Goal: Task Accomplishment & Management: Use online tool/utility

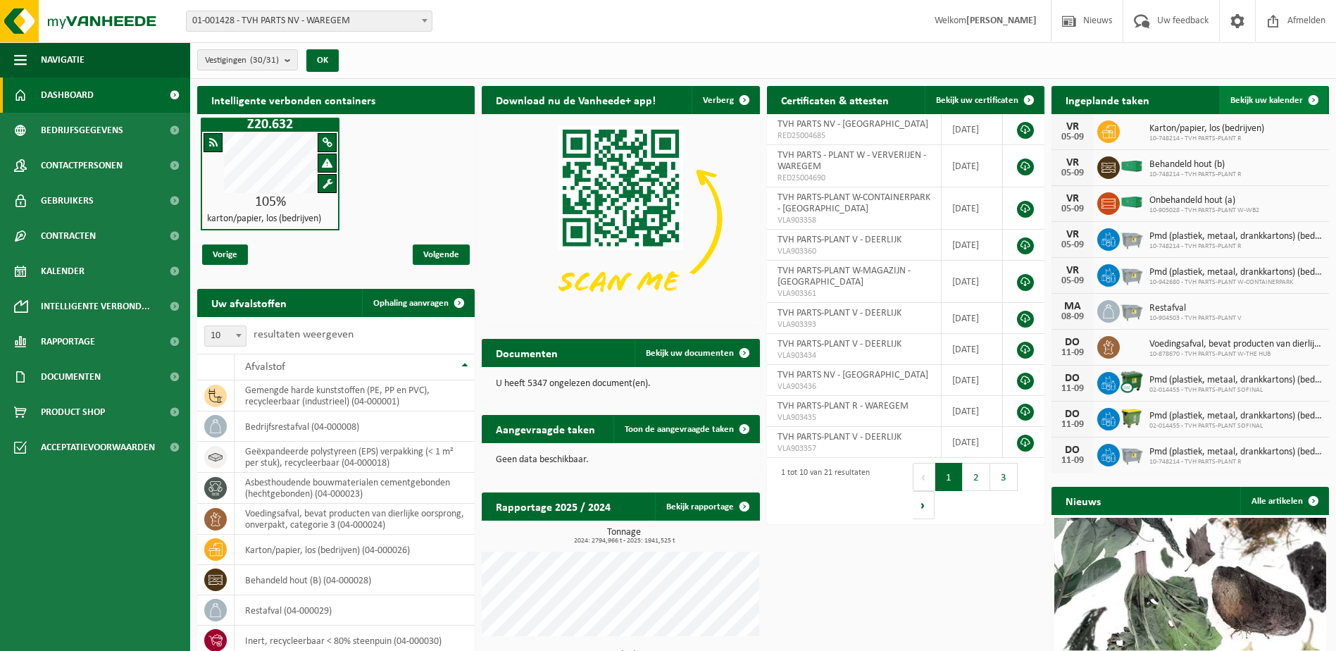
click at [1318, 96] on span at bounding box center [1313, 100] width 28 height 28
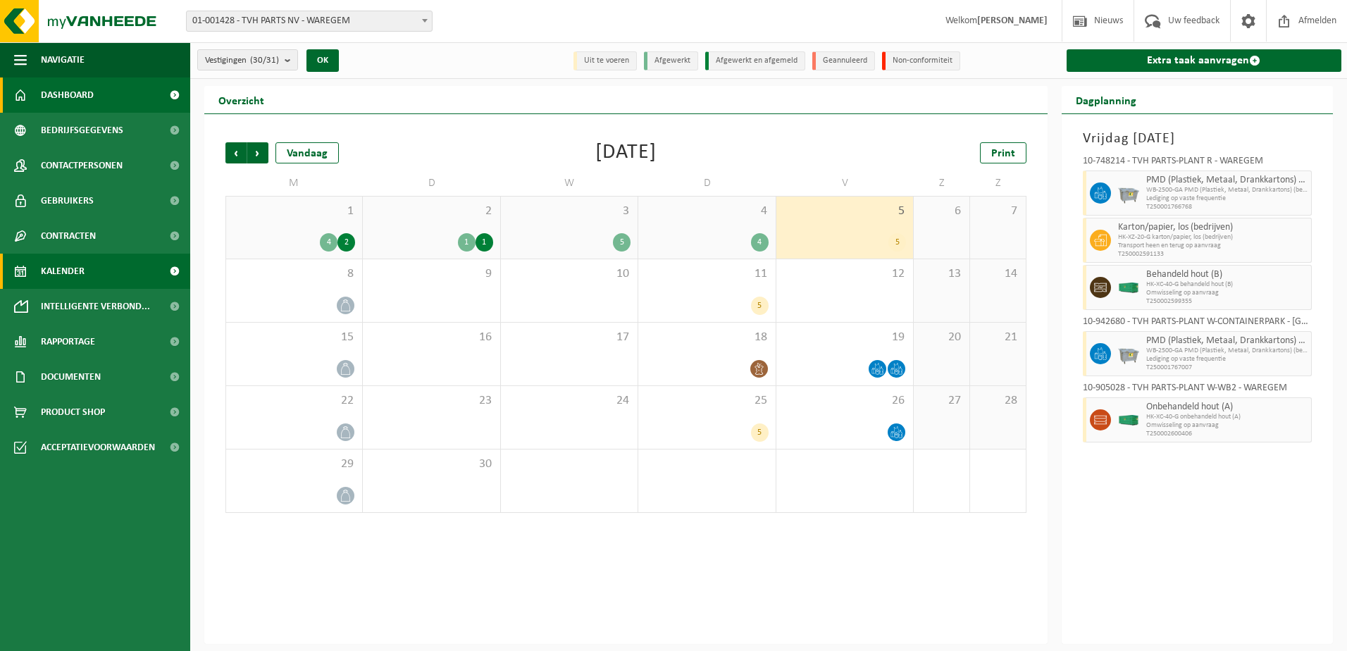
click at [66, 90] on span "Dashboard" at bounding box center [67, 94] width 53 height 35
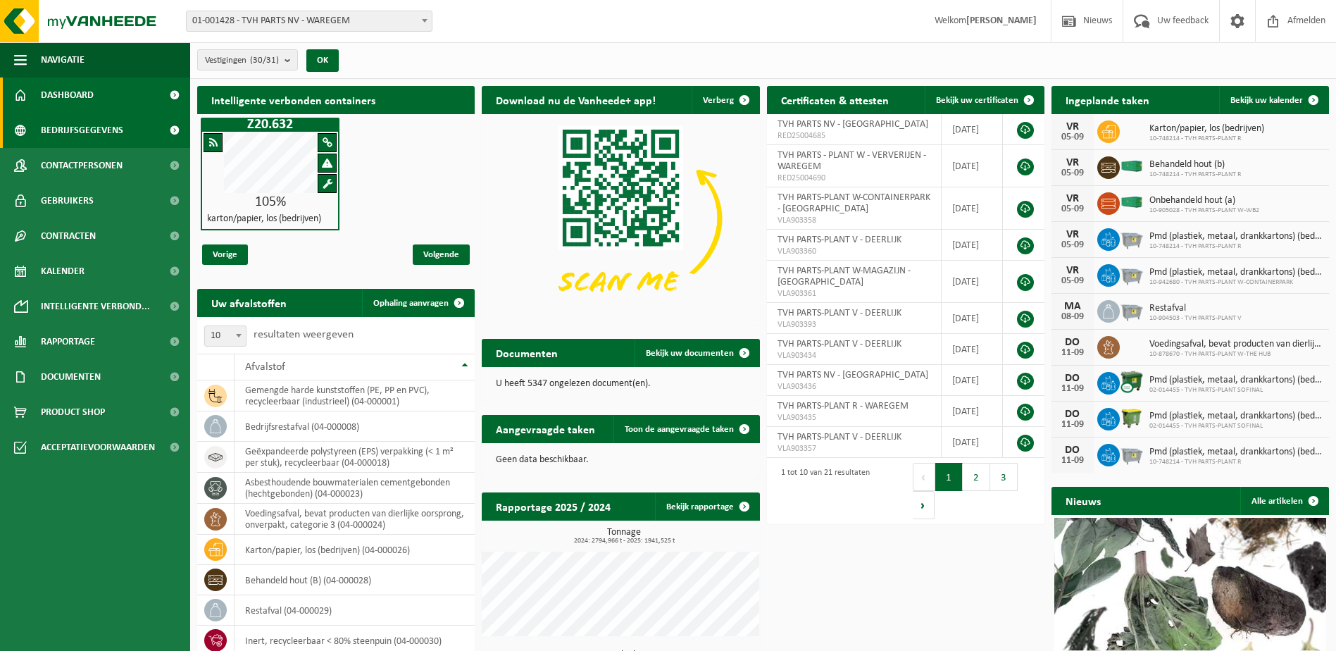
click at [56, 124] on span "Bedrijfsgegevens" at bounding box center [82, 130] width 82 height 35
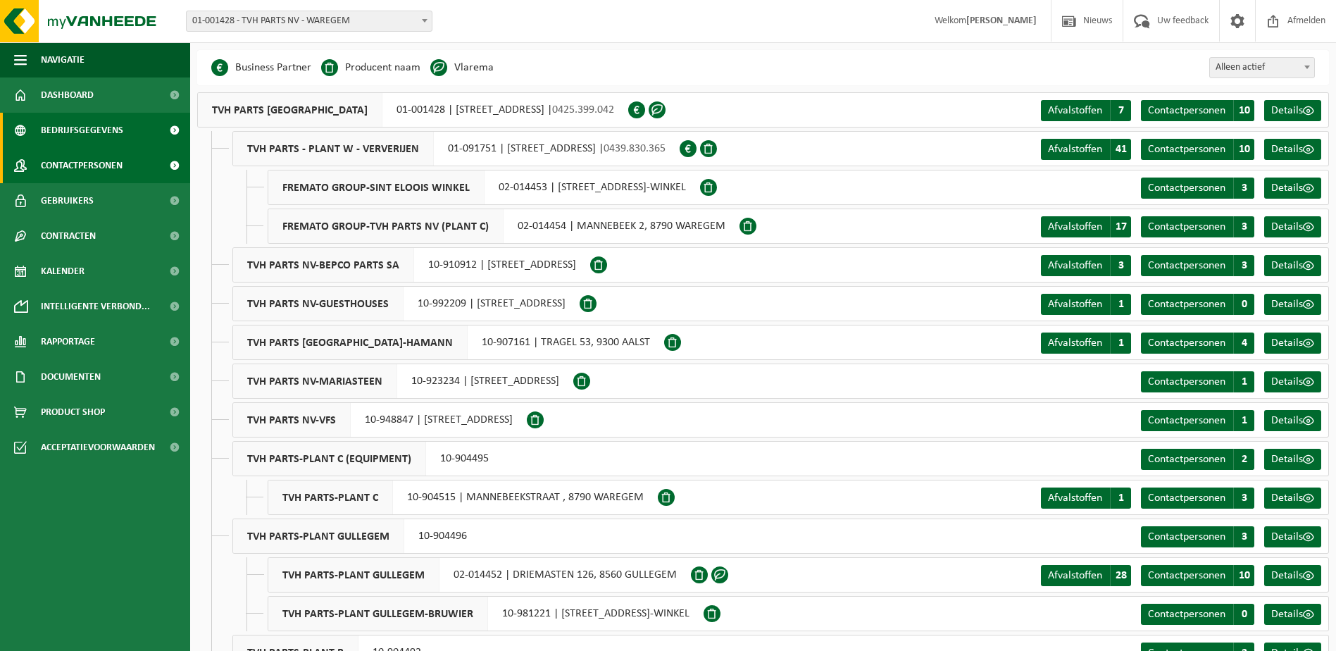
click at [64, 163] on span "Contactpersonen" at bounding box center [82, 165] width 82 height 35
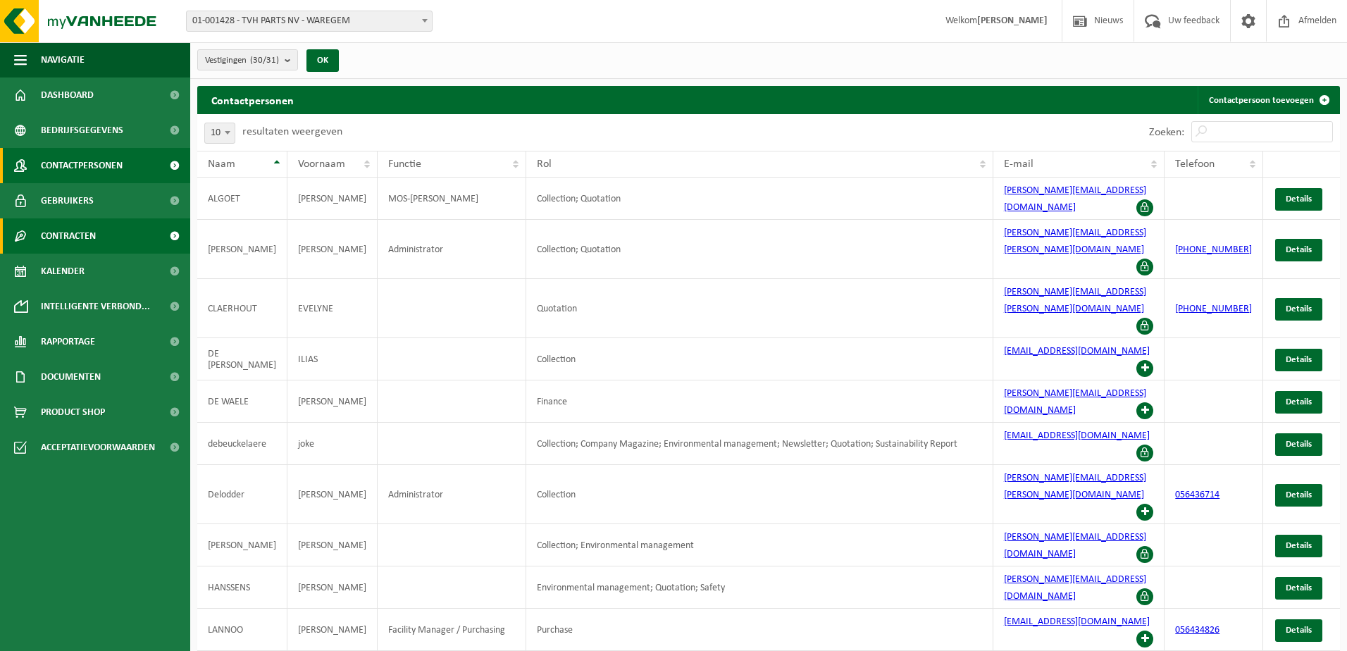
click at [54, 240] on span "Contracten" at bounding box center [68, 235] width 55 height 35
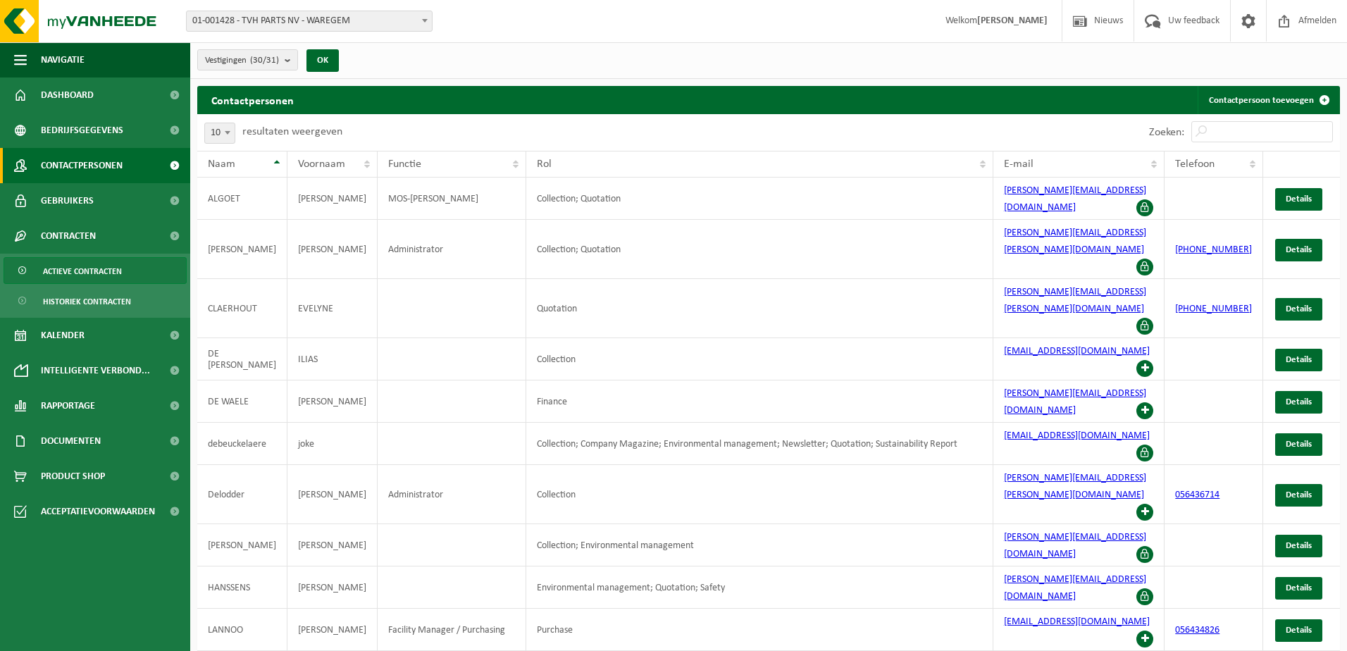
click at [71, 268] on span "Actieve contracten" at bounding box center [82, 271] width 79 height 27
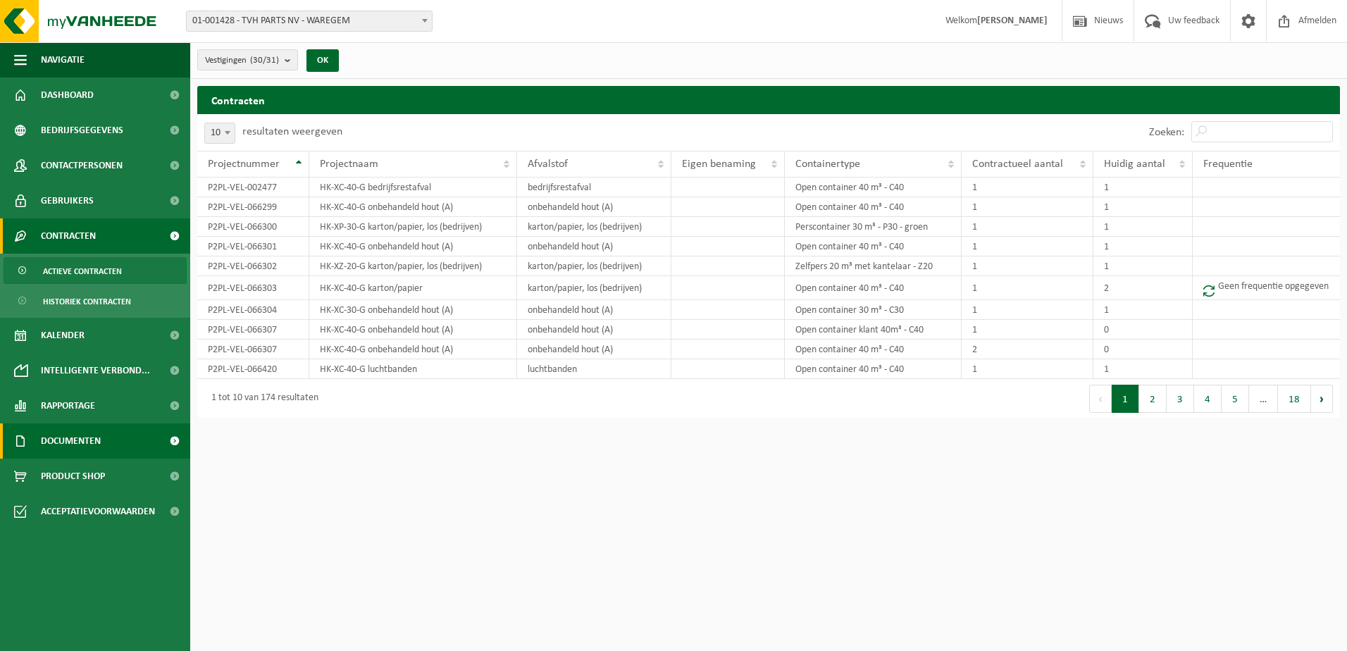
click at [84, 442] on span "Documenten" at bounding box center [71, 440] width 60 height 35
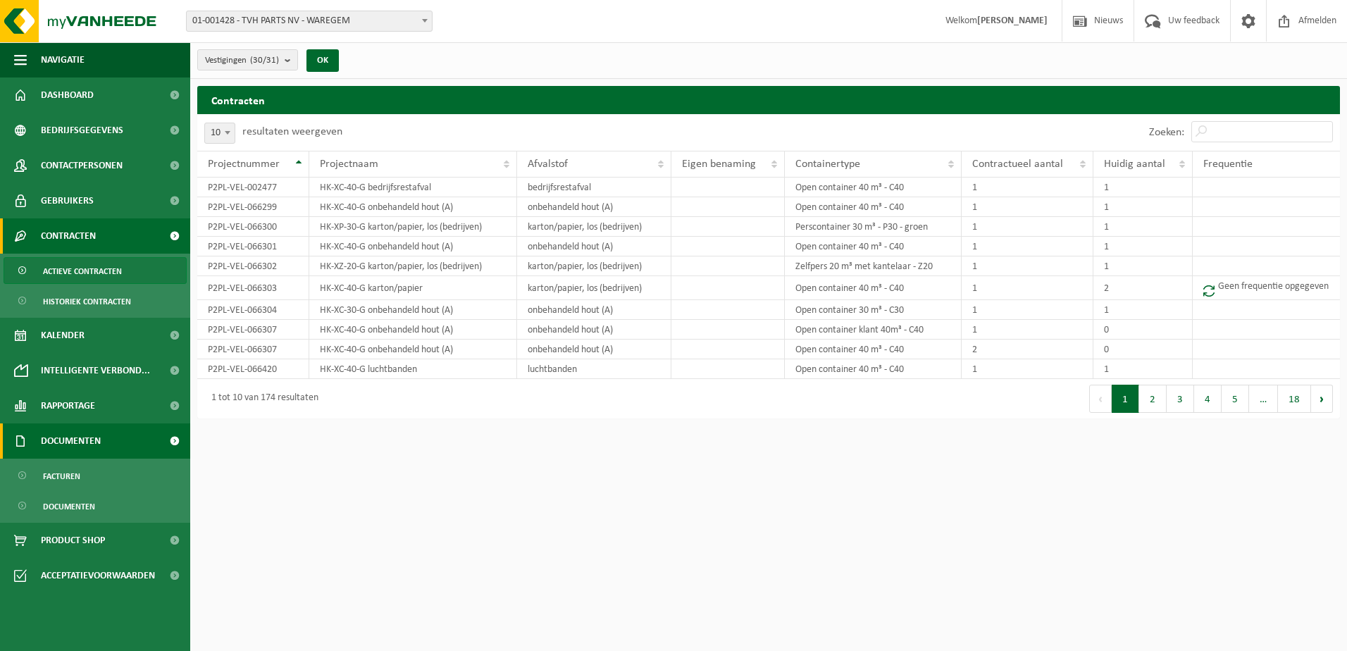
click at [84, 442] on span "Documenten" at bounding box center [71, 440] width 60 height 35
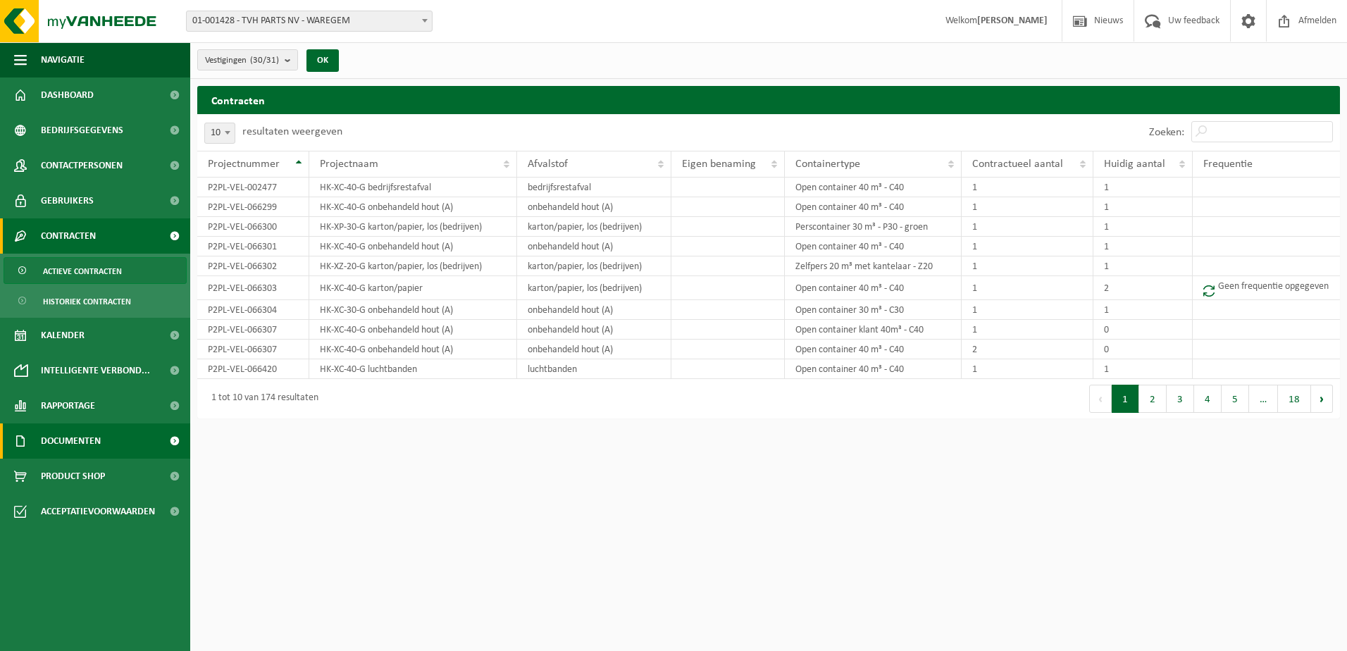
click at [84, 442] on span "Documenten" at bounding box center [71, 440] width 60 height 35
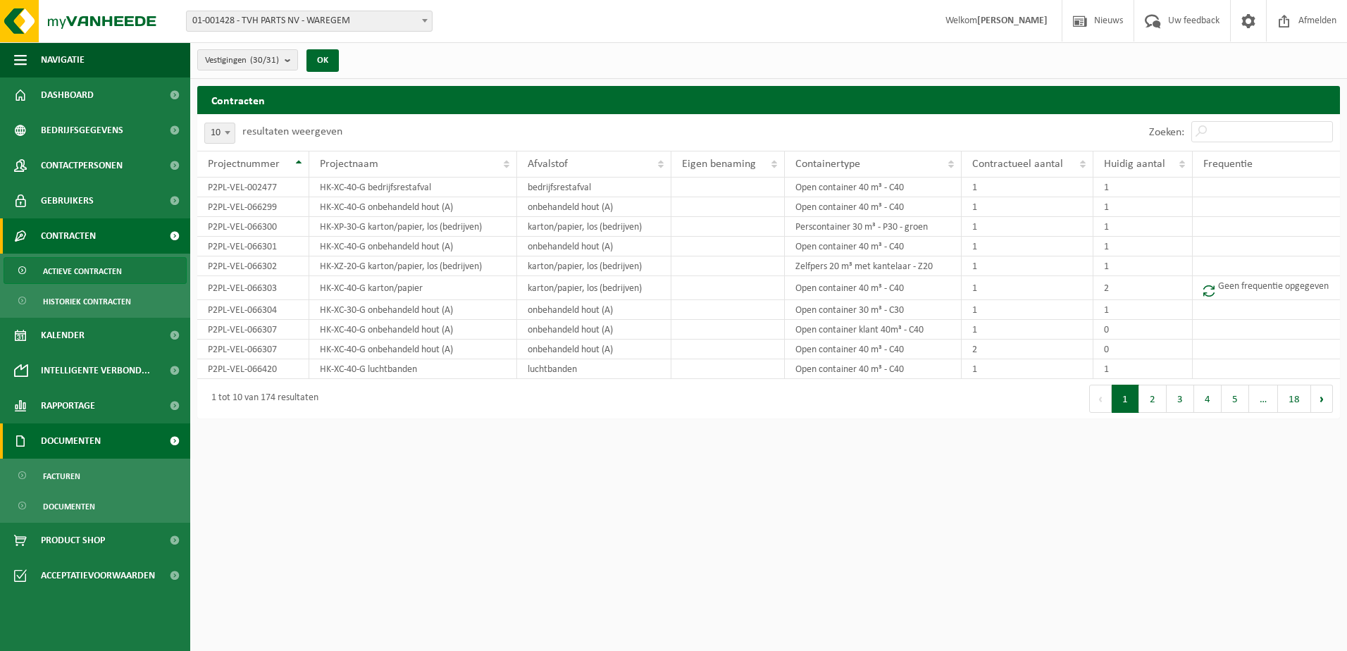
click at [84, 442] on span "Documenten" at bounding box center [71, 440] width 60 height 35
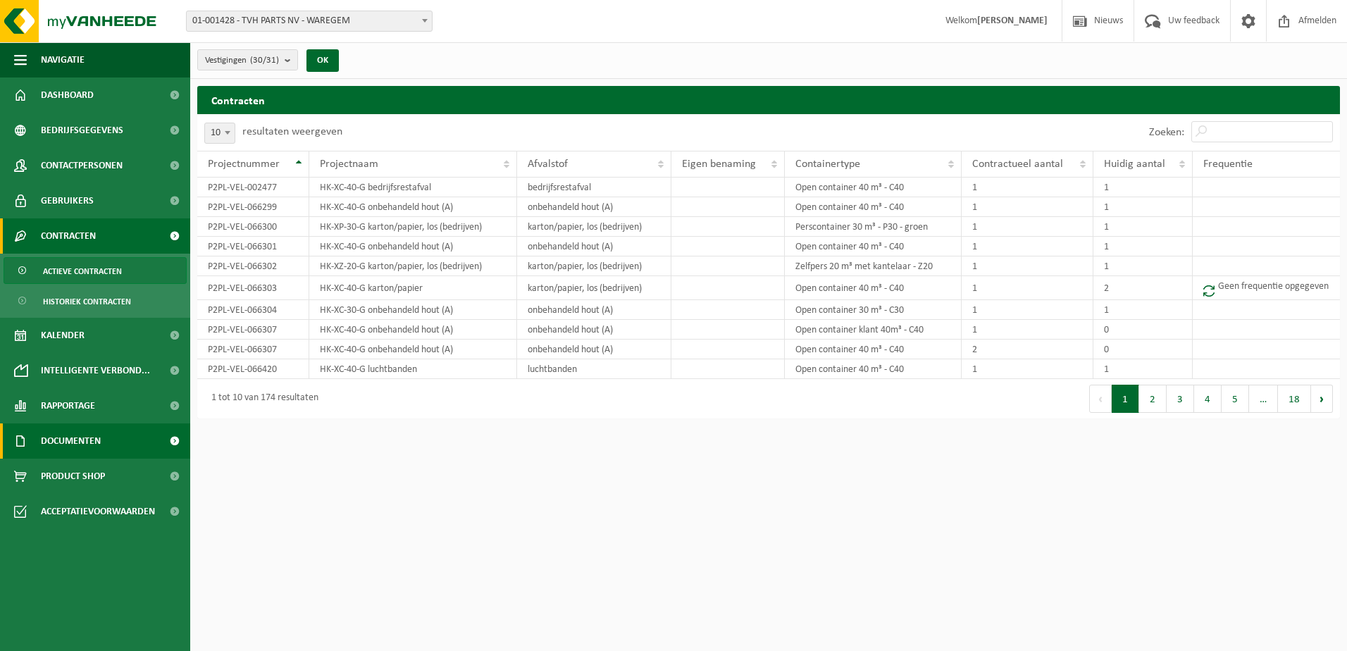
click at [84, 442] on span "Documenten" at bounding box center [71, 440] width 60 height 35
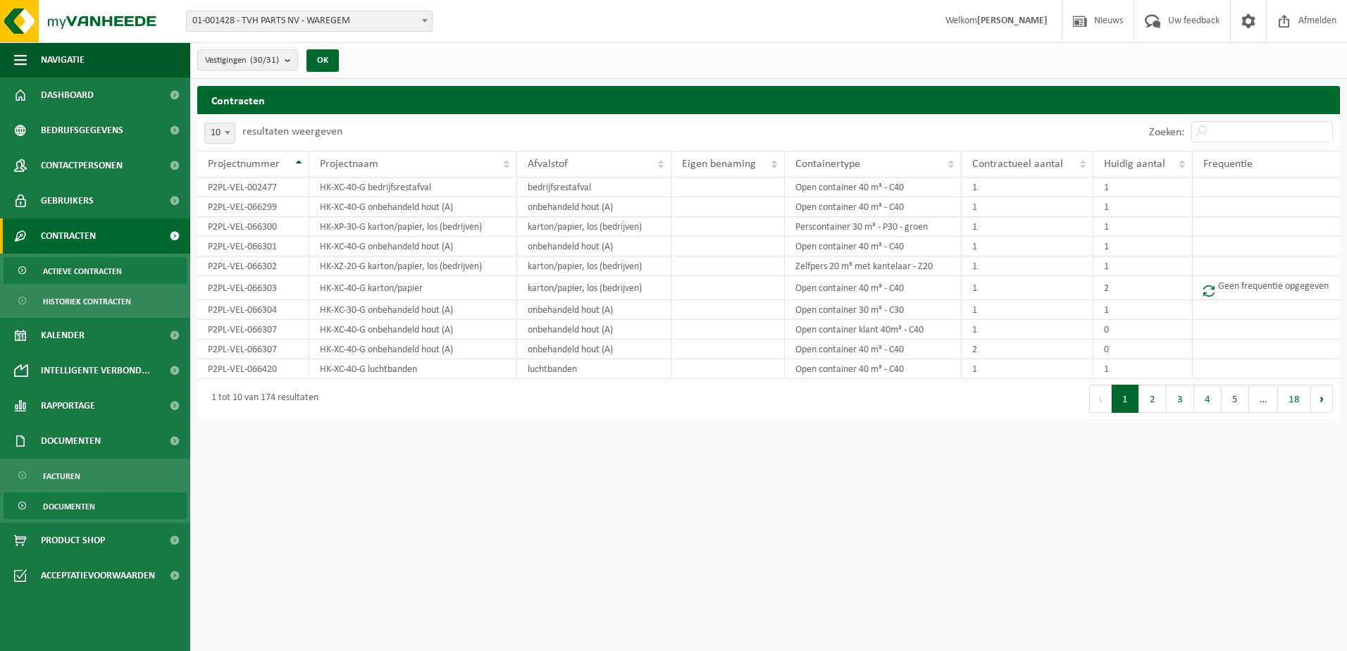
click at [54, 501] on span "Documenten" at bounding box center [69, 506] width 52 height 27
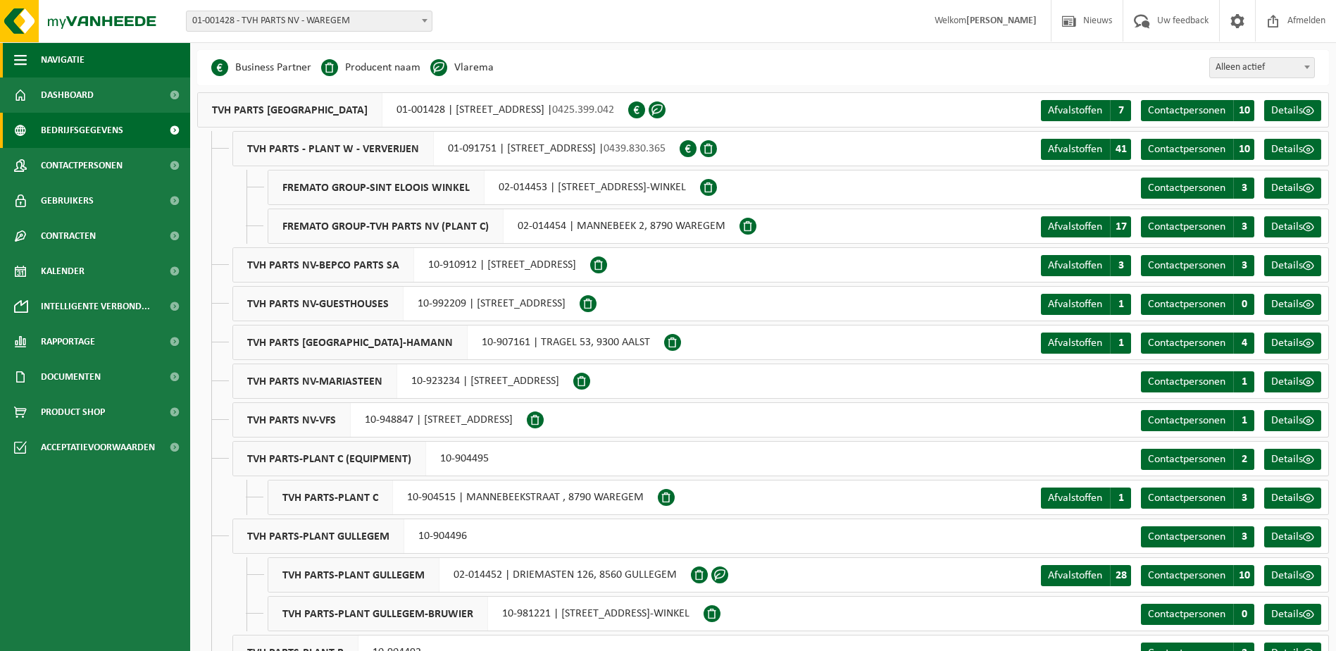
click at [60, 52] on span "Navigatie" at bounding box center [63, 59] width 44 height 35
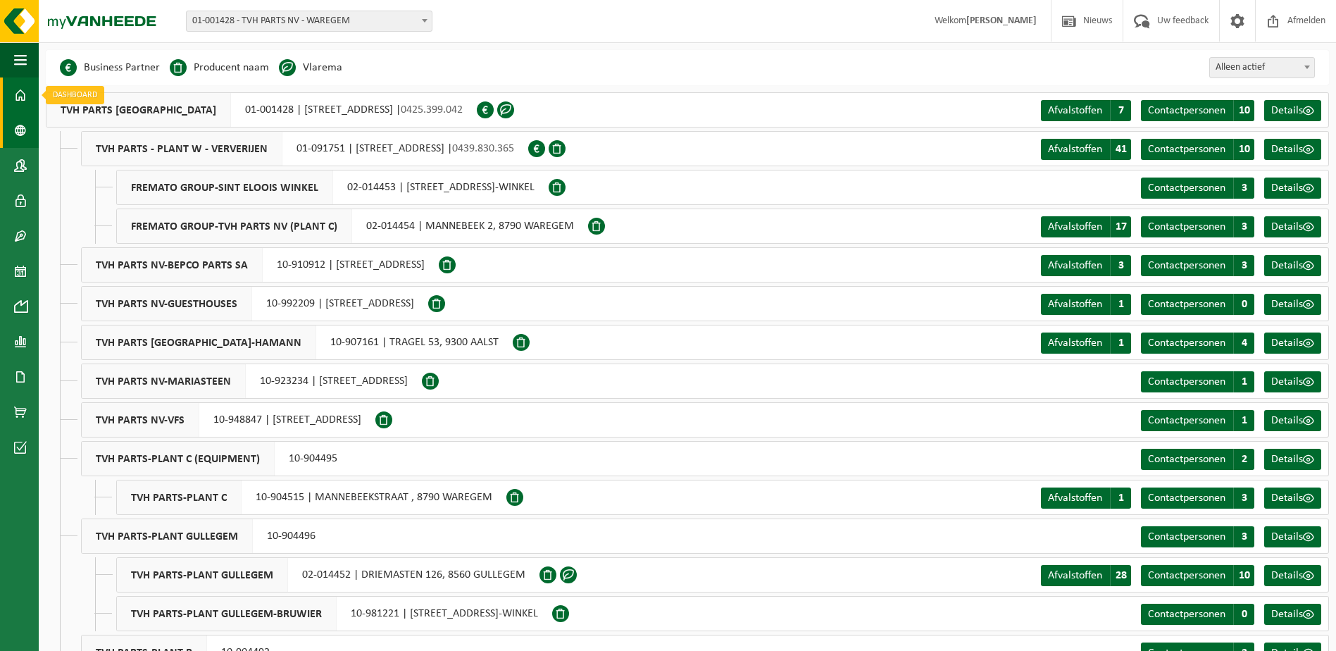
click at [22, 96] on span at bounding box center [20, 94] width 13 height 35
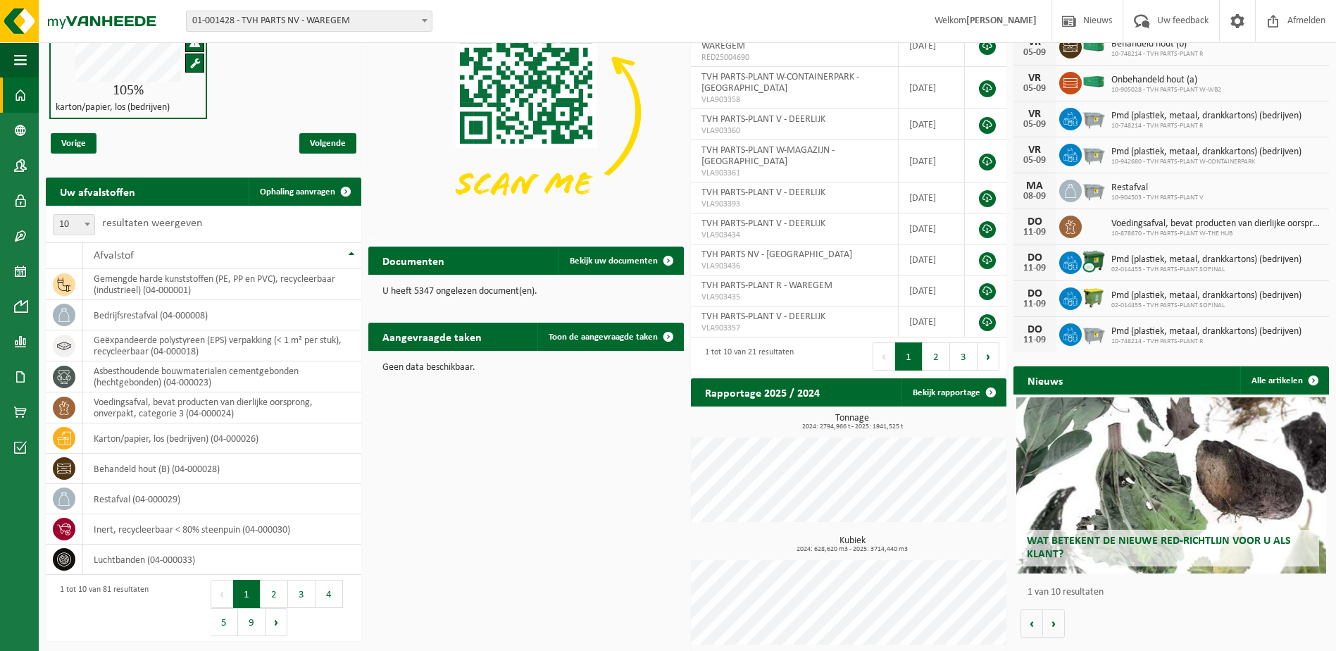
scroll to position [127, 0]
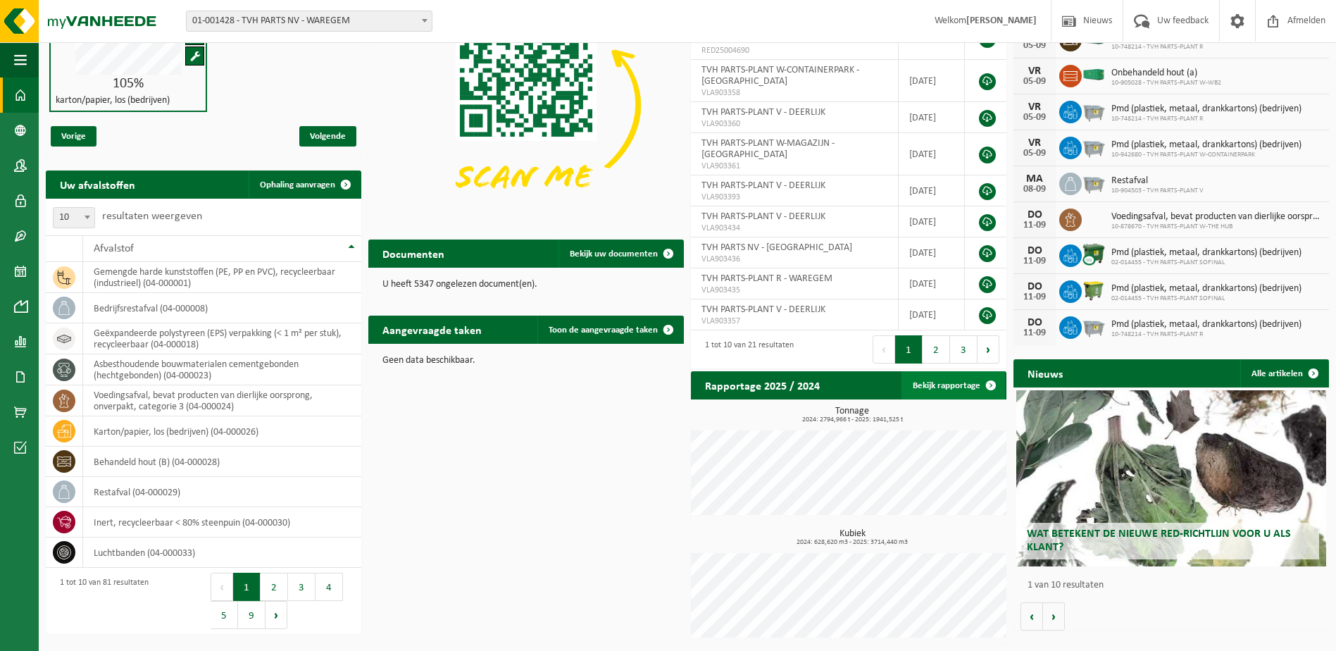
click at [993, 387] on span at bounding box center [991, 385] width 28 height 28
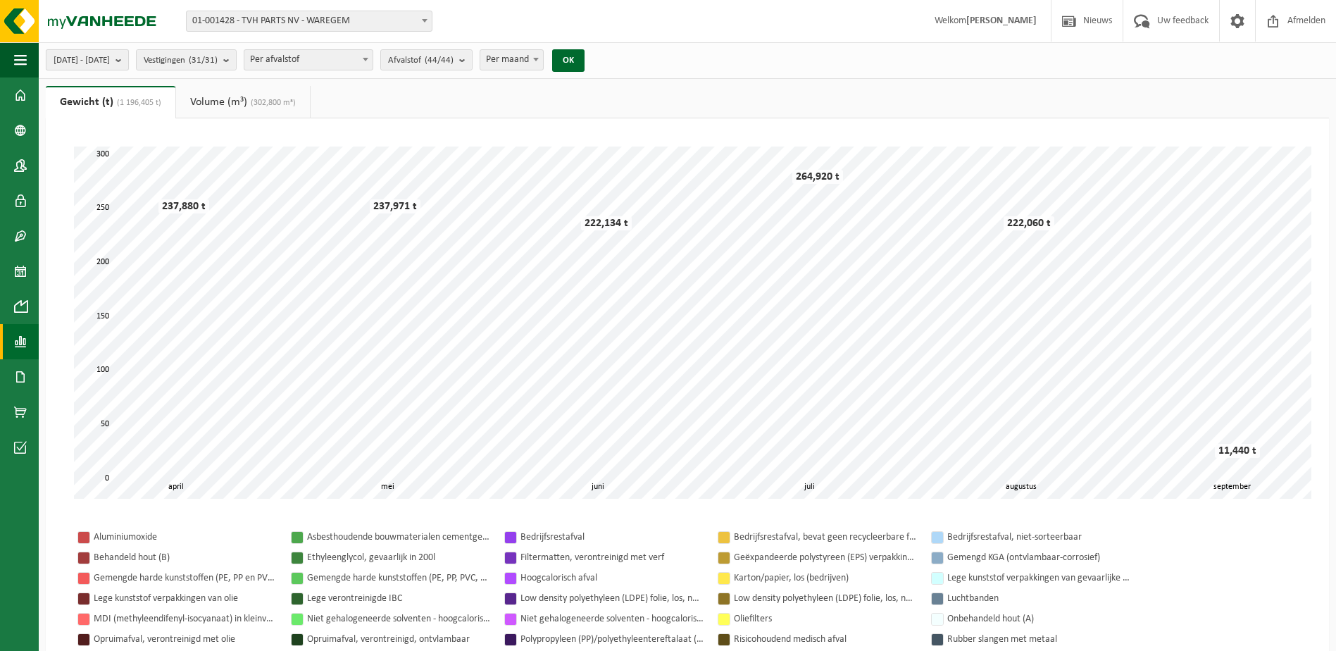
click at [128, 57] on b "submit" at bounding box center [122, 60] width 13 height 20
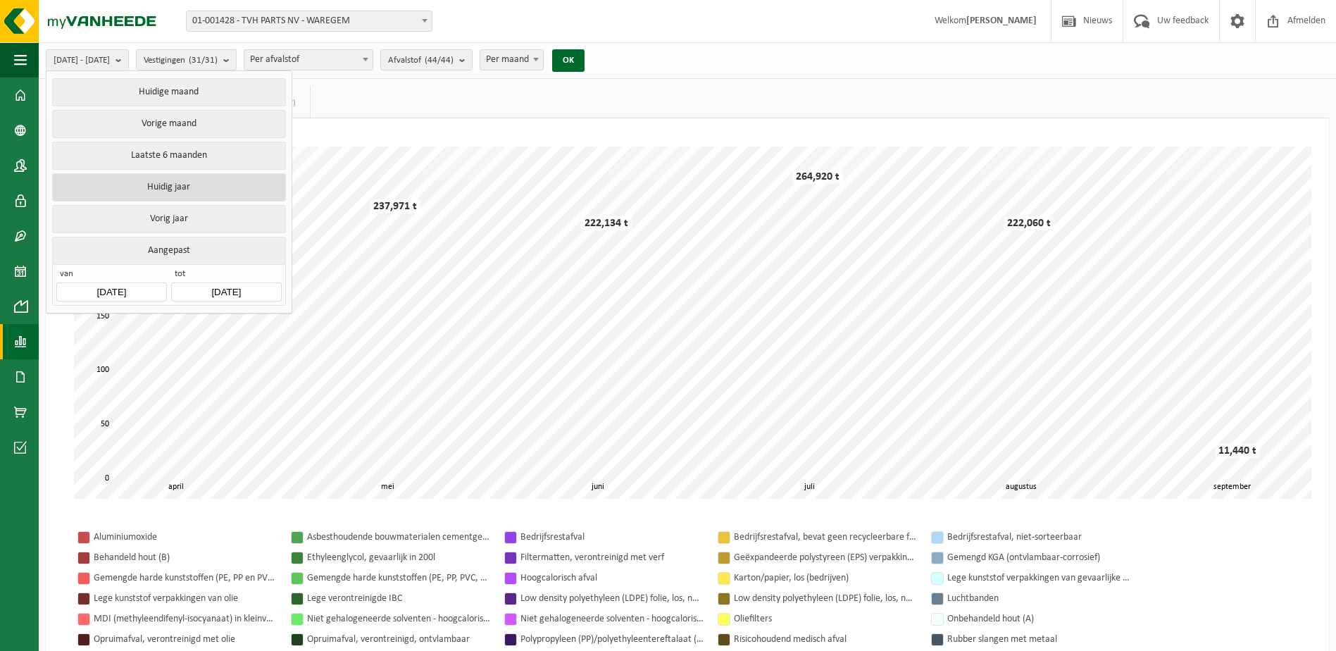
click at [149, 183] on button "Huidig jaar" at bounding box center [168, 187] width 233 height 28
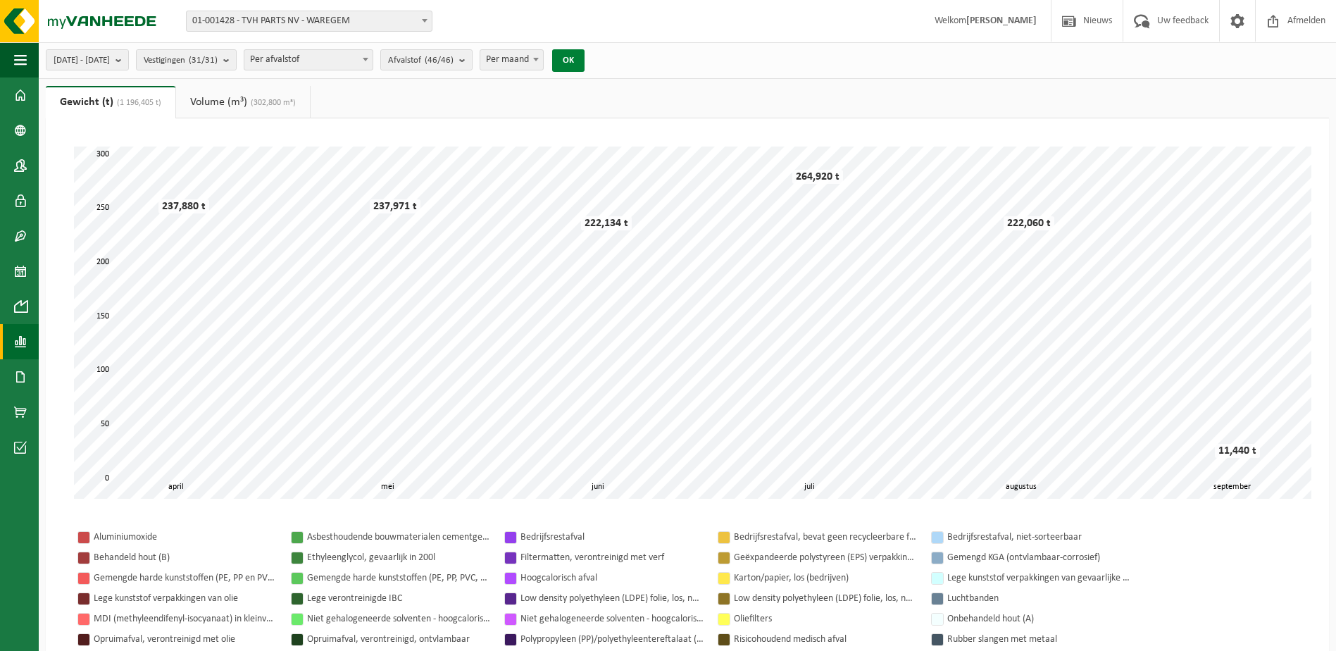
click at [585, 57] on button "OK" at bounding box center [568, 60] width 32 height 23
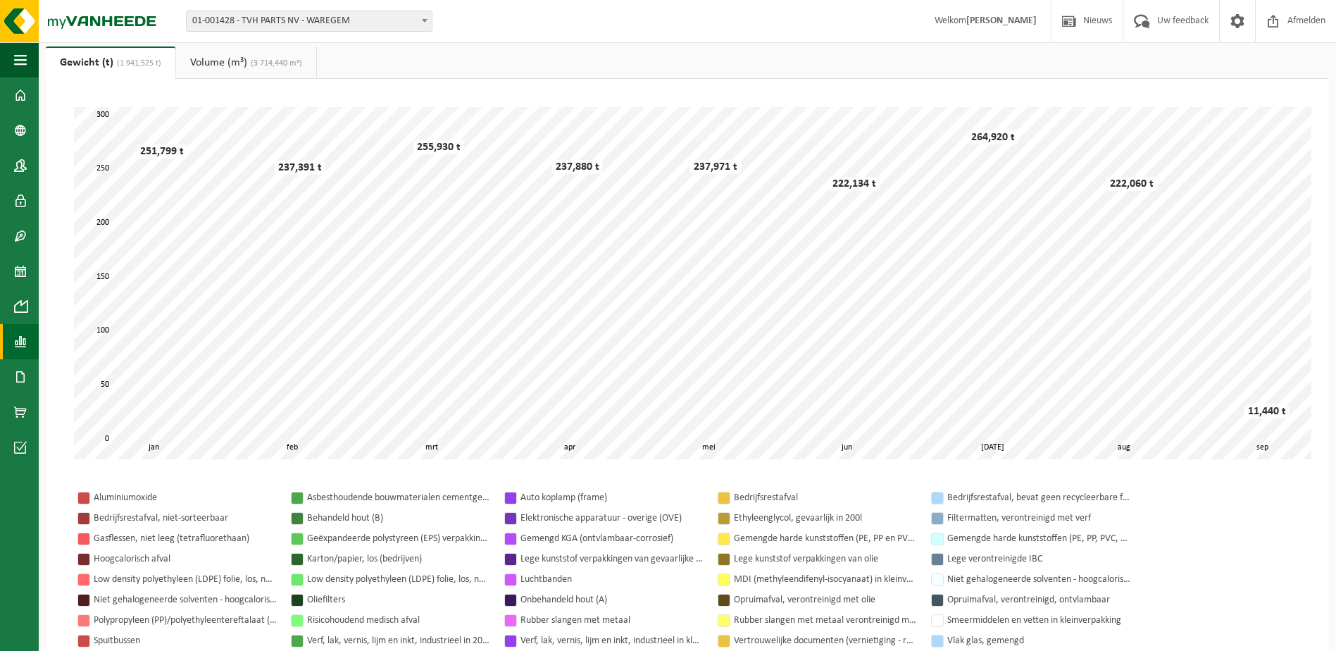
scroll to position [70, 0]
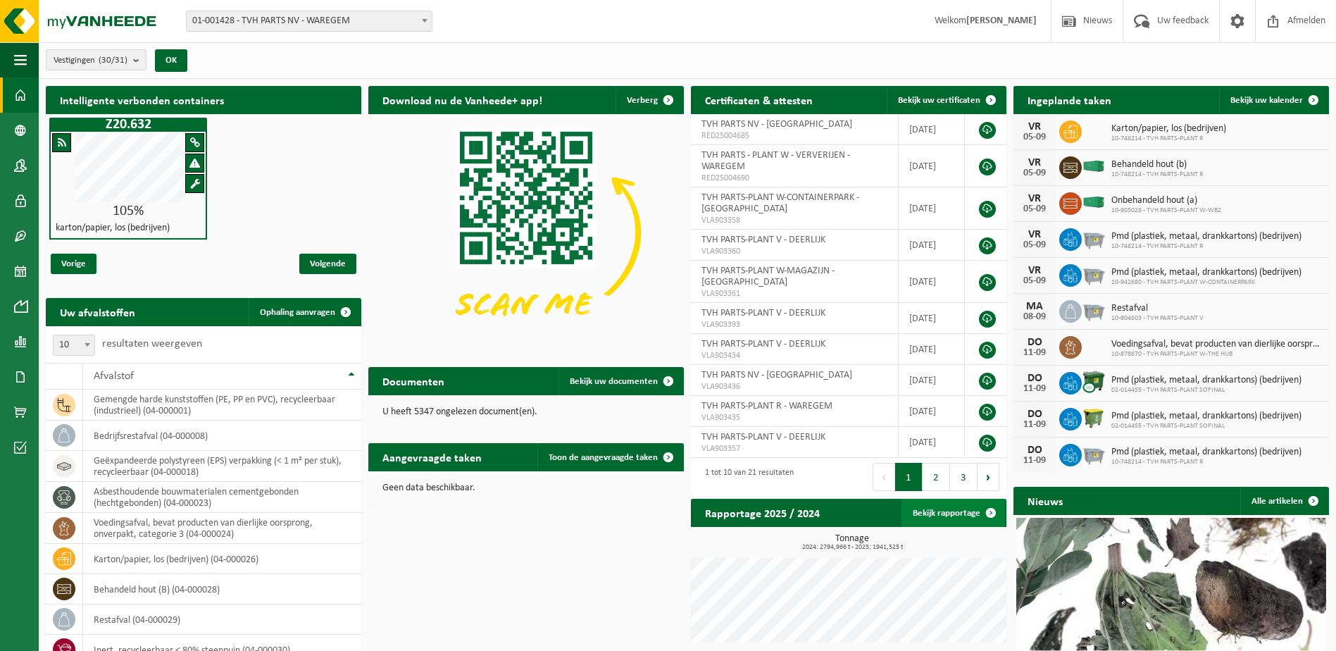
click at [987, 514] on span at bounding box center [991, 513] width 28 height 28
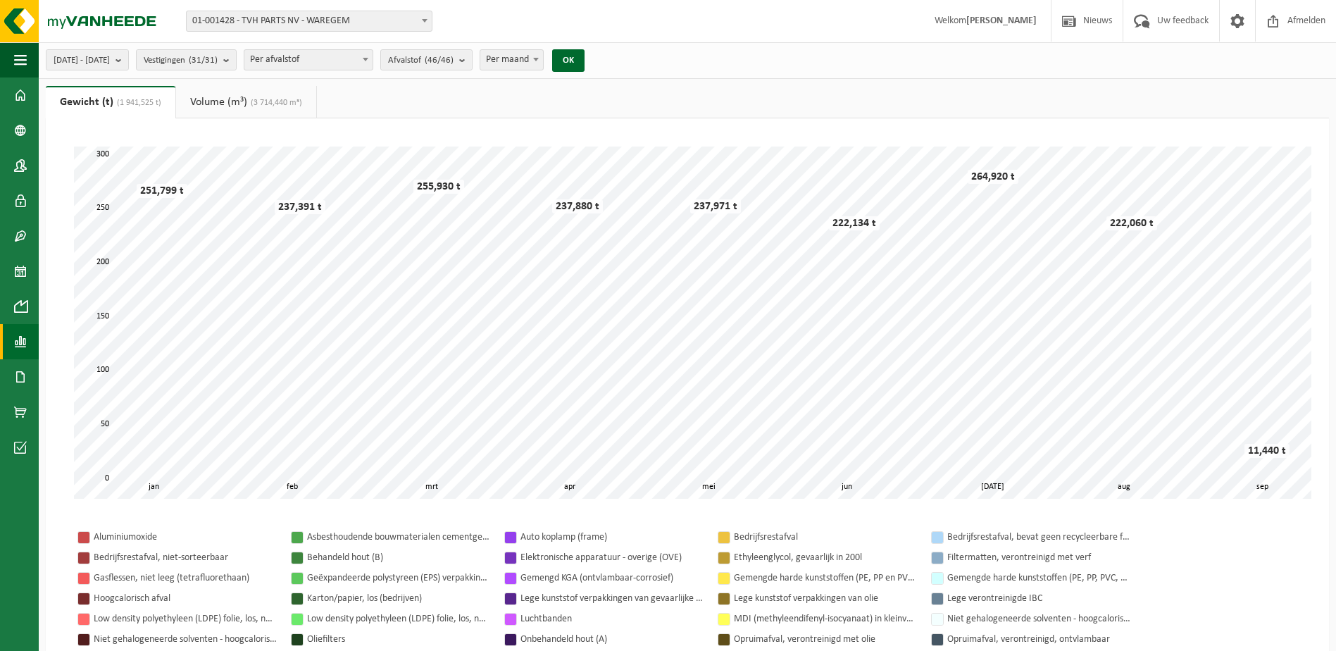
click at [543, 59] on span at bounding box center [536, 59] width 14 height 18
click at [543, 56] on span at bounding box center [536, 59] width 14 height 18
select select "2"
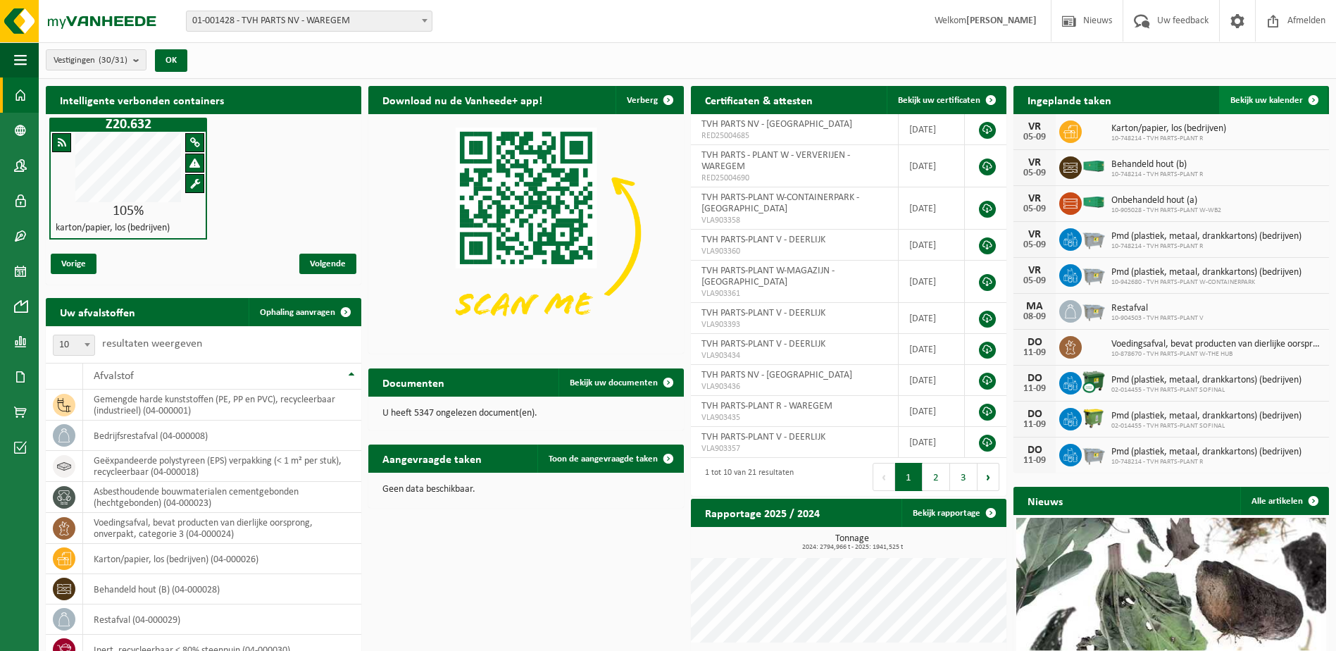
click at [1314, 104] on span at bounding box center [1313, 100] width 28 height 28
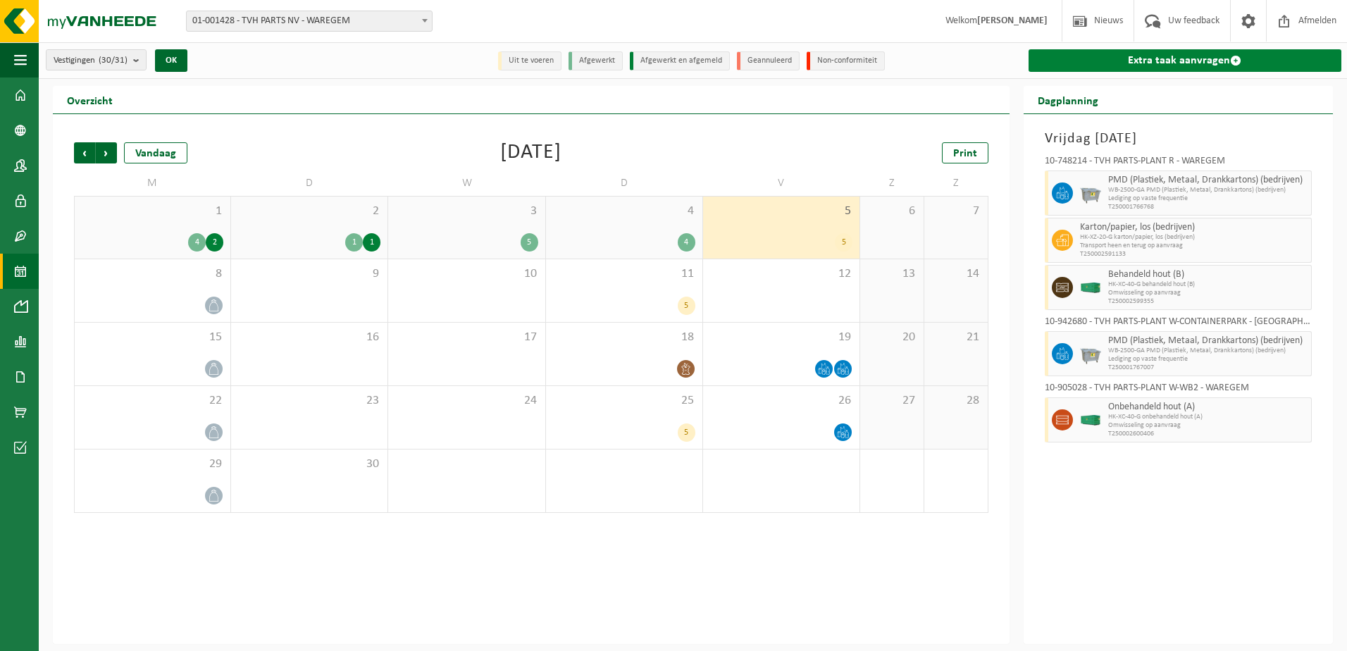
click at [1238, 61] on span at bounding box center [1235, 60] width 11 height 11
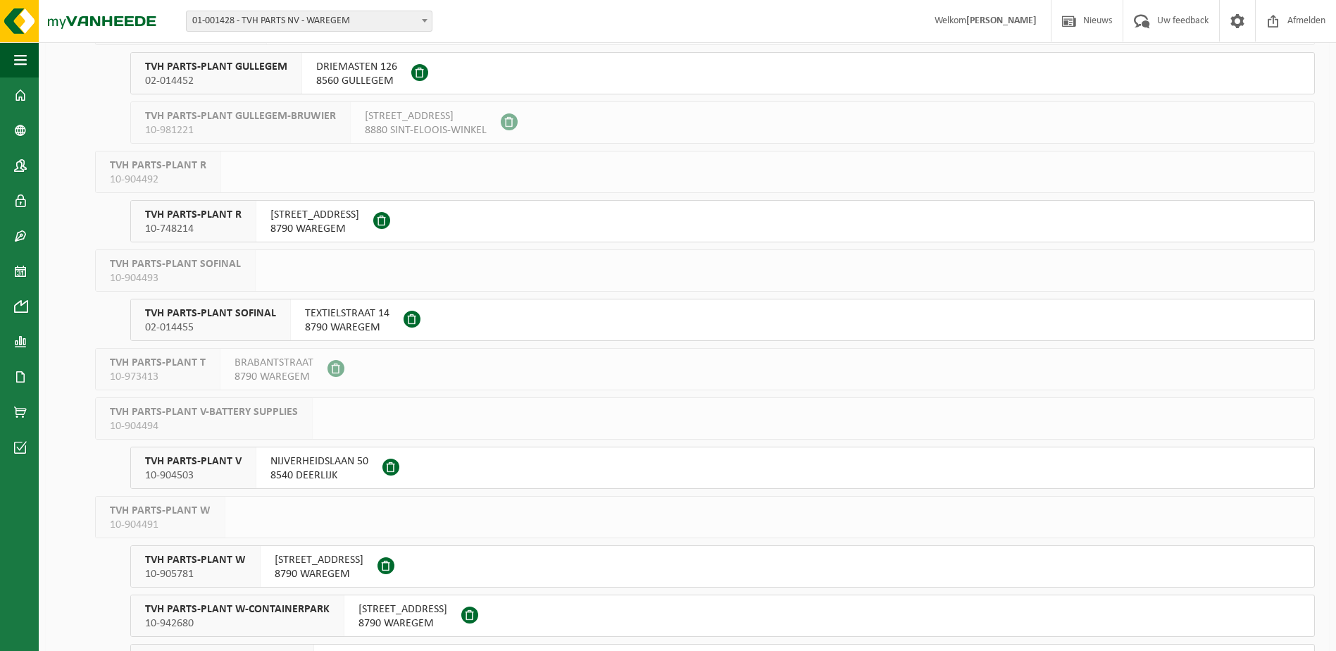
scroll to position [704, 0]
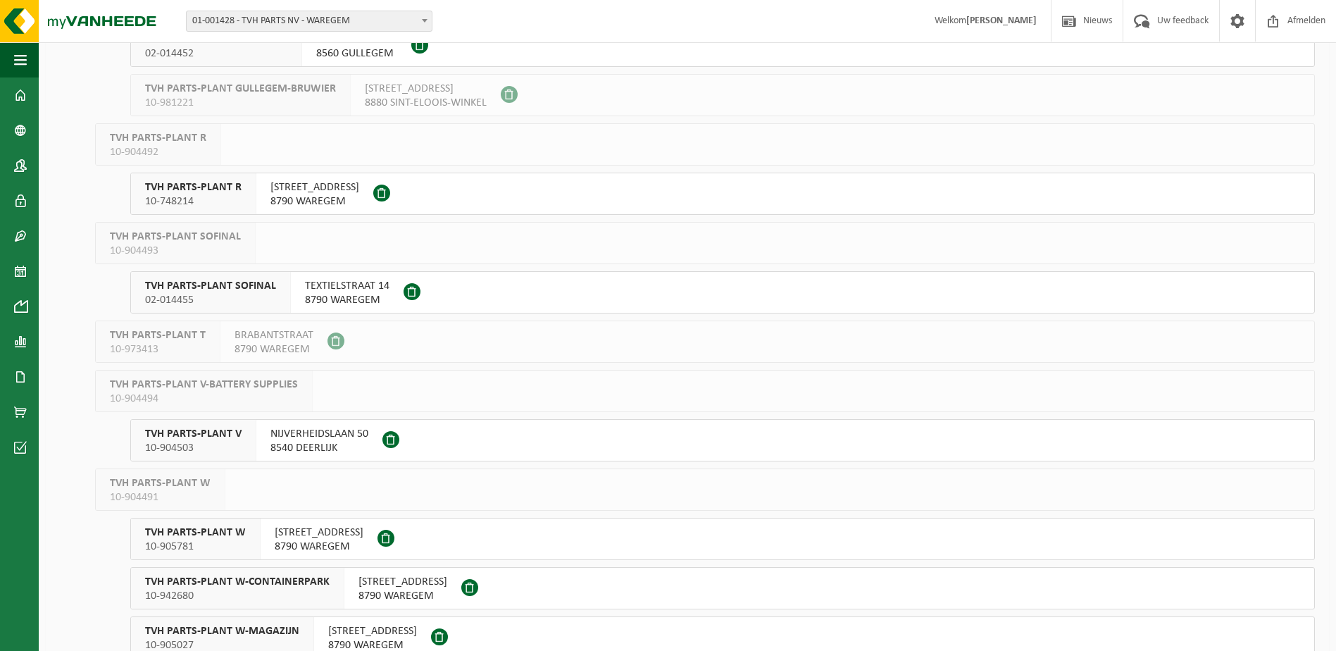
click at [188, 282] on span "TVH PARTS-PLANT SOFINAL" at bounding box center [210, 286] width 131 height 14
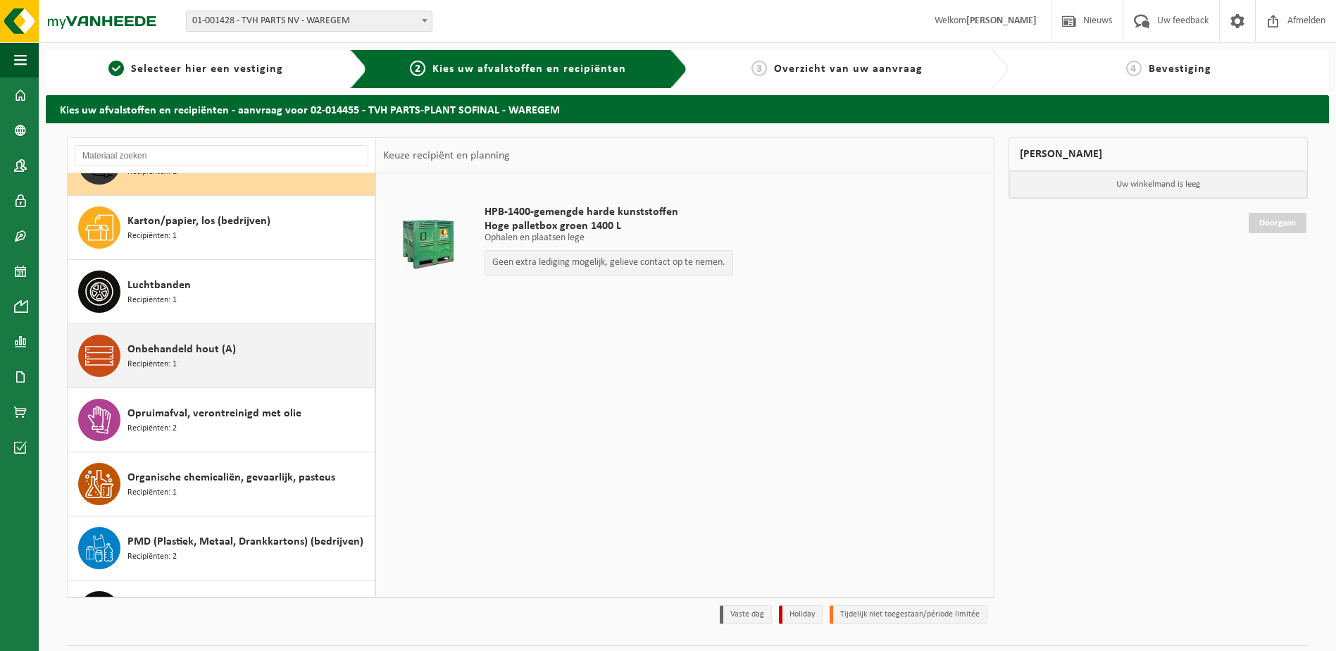
scroll to position [89, 0]
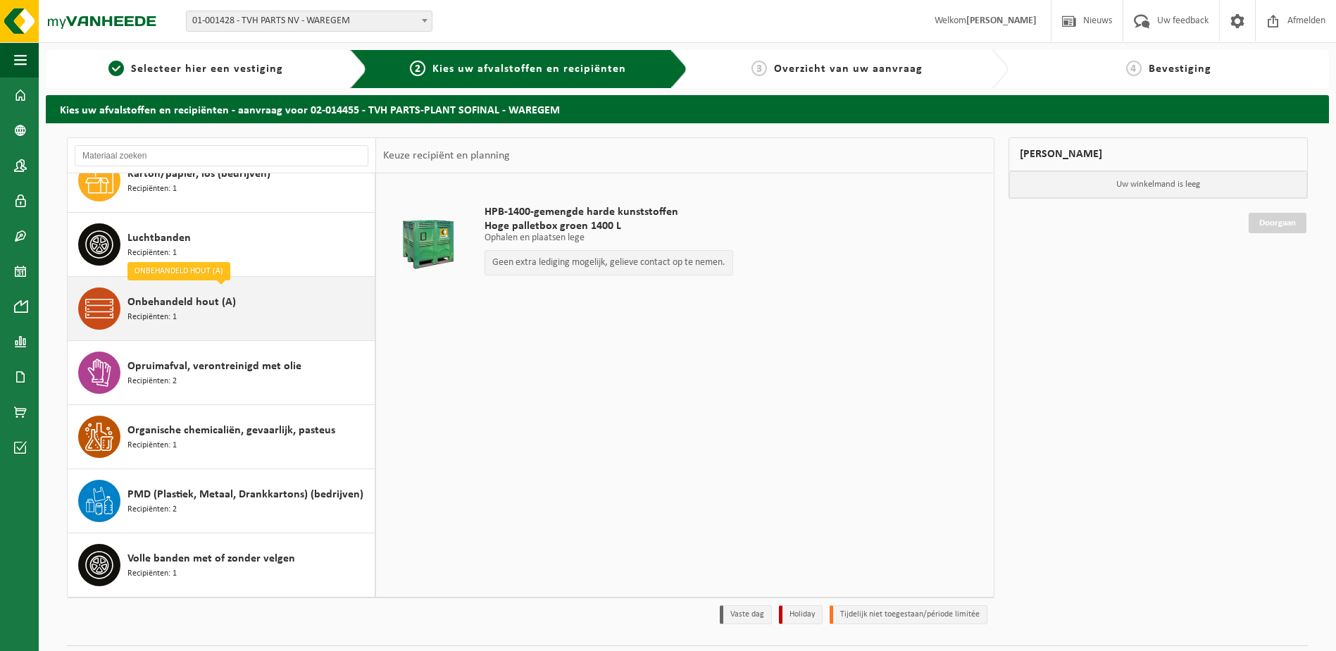
click at [163, 311] on span "Recipiënten: 1" at bounding box center [151, 317] width 49 height 13
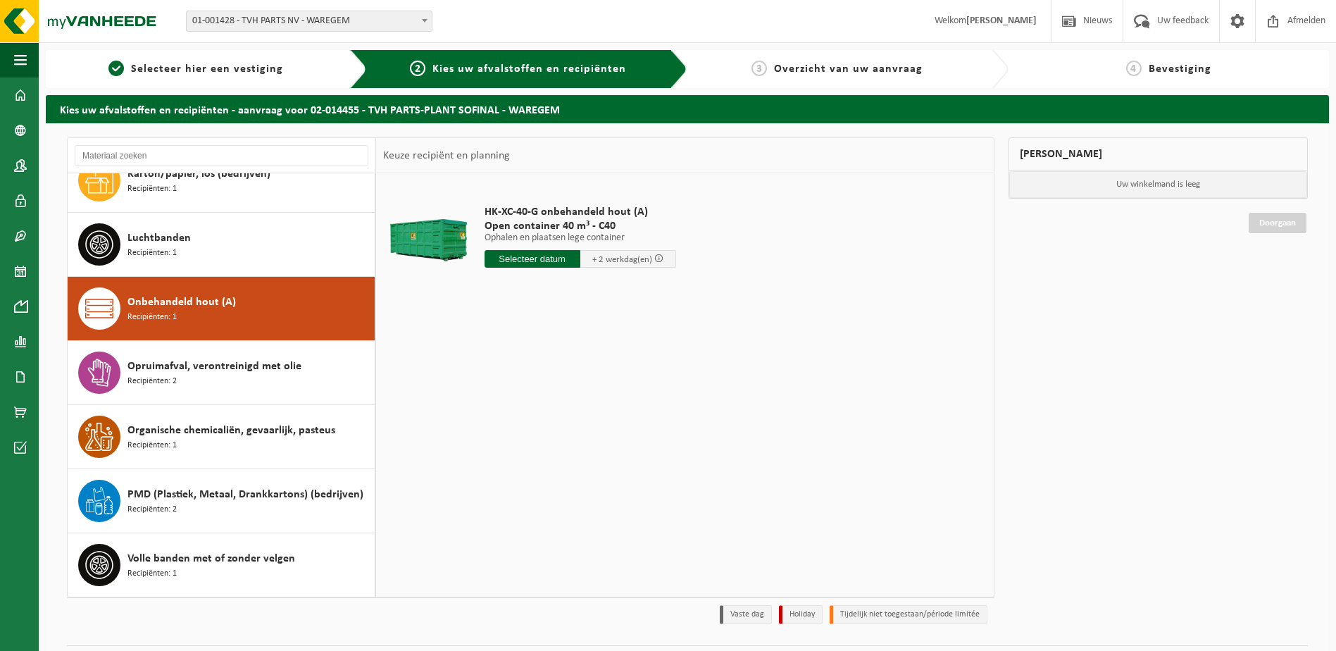
click at [543, 258] on input "text" at bounding box center [533, 259] width 96 height 18
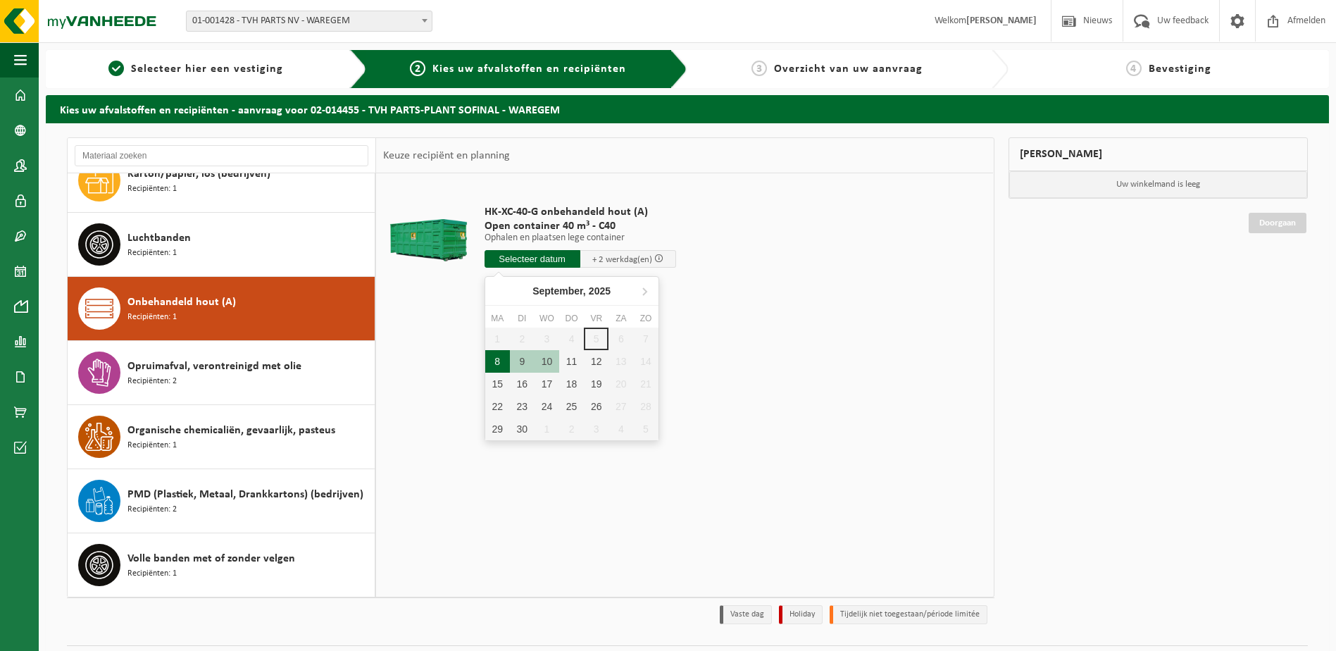
click at [502, 361] on div "8" at bounding box center [497, 361] width 25 height 23
type input "Van 2025-09-08"
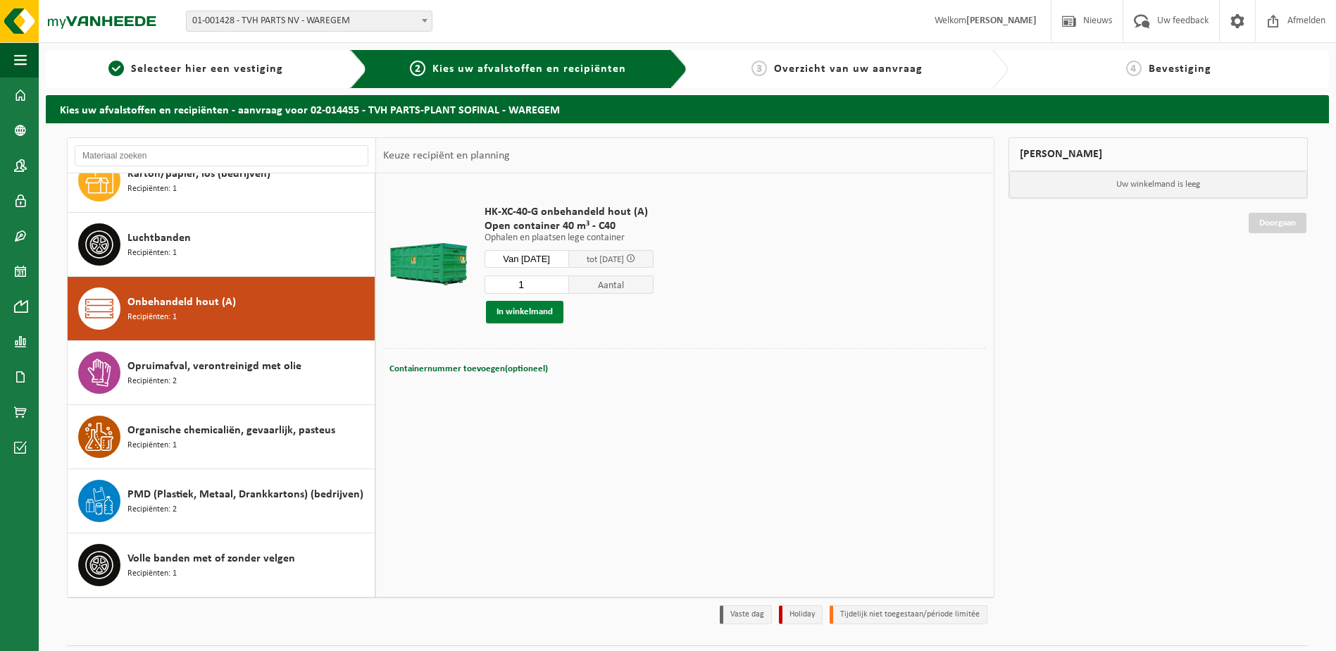
click at [537, 312] on button "In winkelmand" at bounding box center [524, 312] width 77 height 23
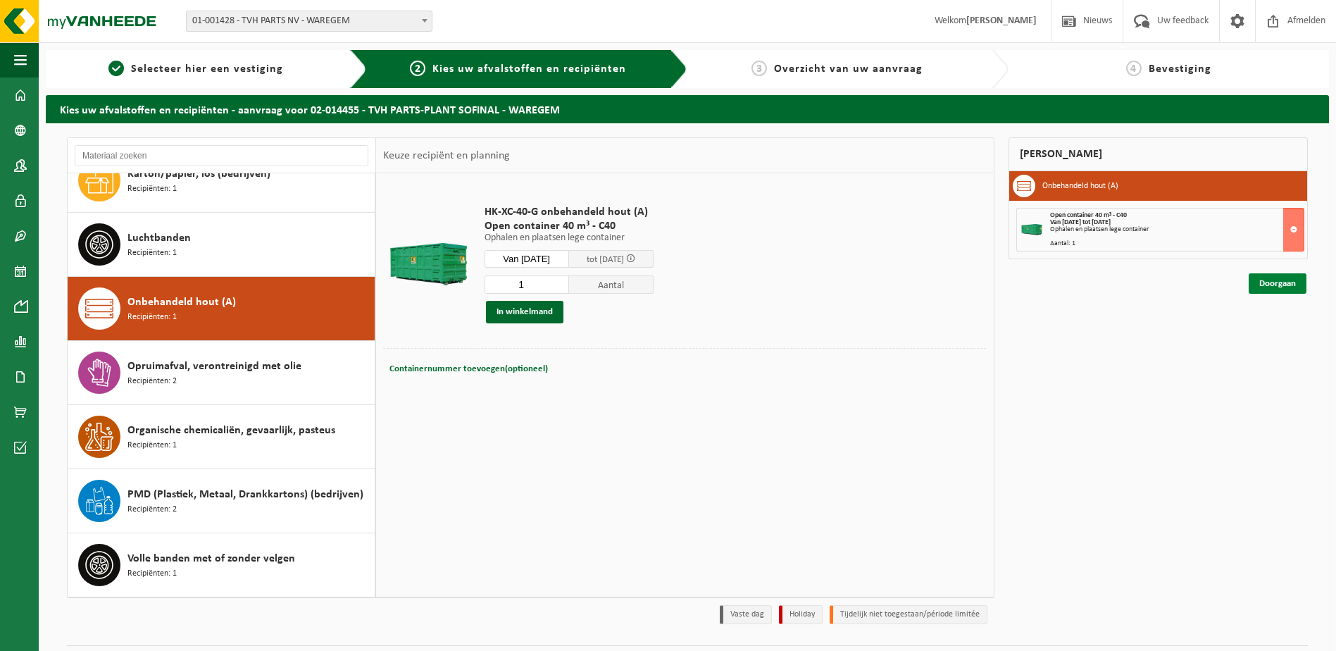
click at [1278, 277] on link "Doorgaan" at bounding box center [1278, 283] width 58 height 20
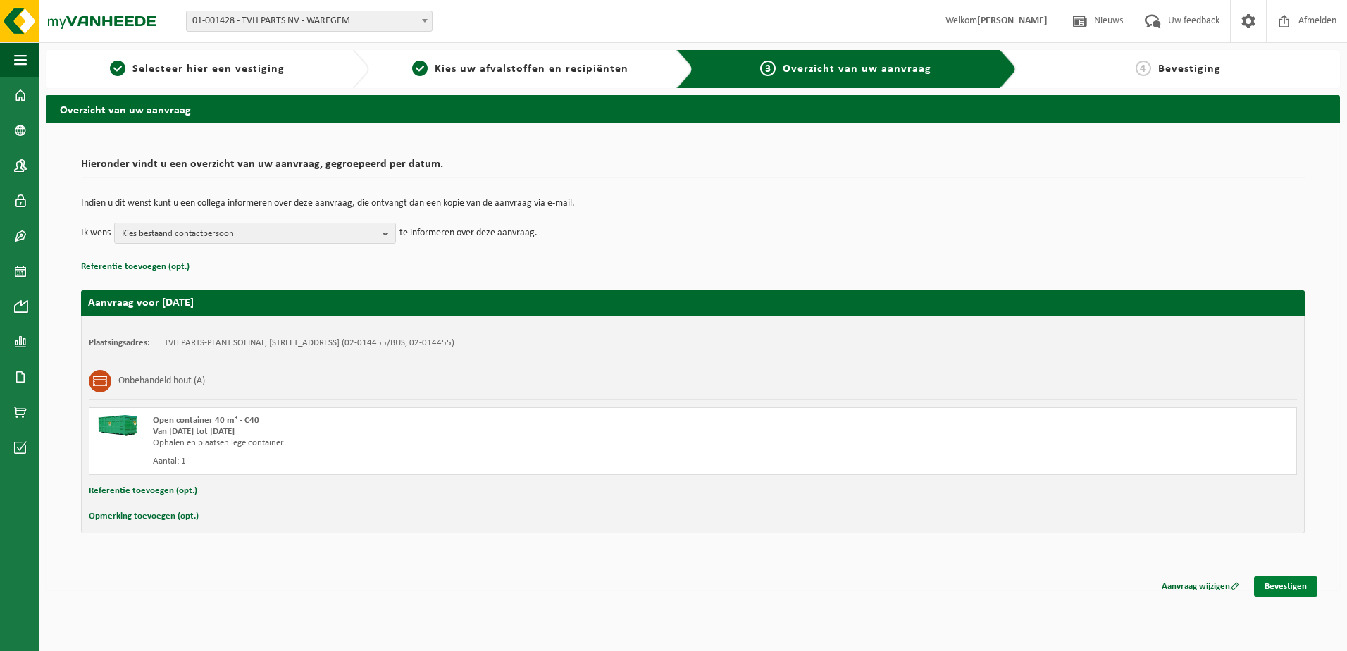
click at [1277, 581] on link "Bevestigen" at bounding box center [1285, 586] width 63 height 20
